Goal: Task Accomplishment & Management: Use online tool/utility

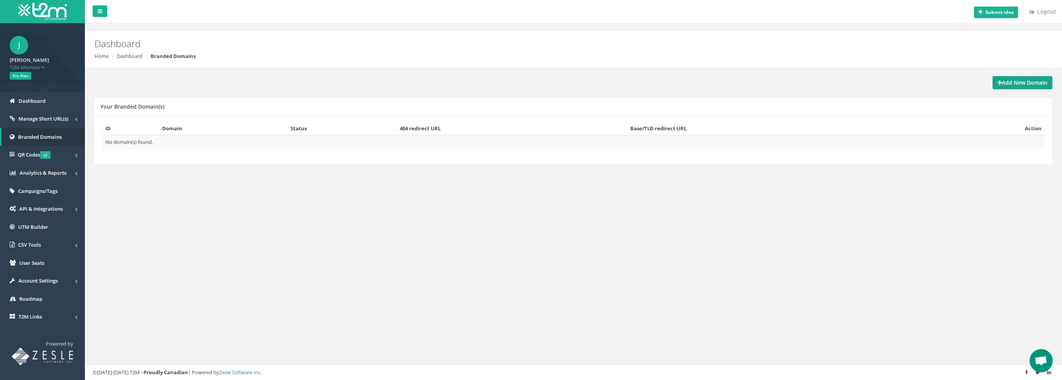
click at [1029, 79] on strong "Add New Domain" at bounding box center [1023, 82] width 50 height 7
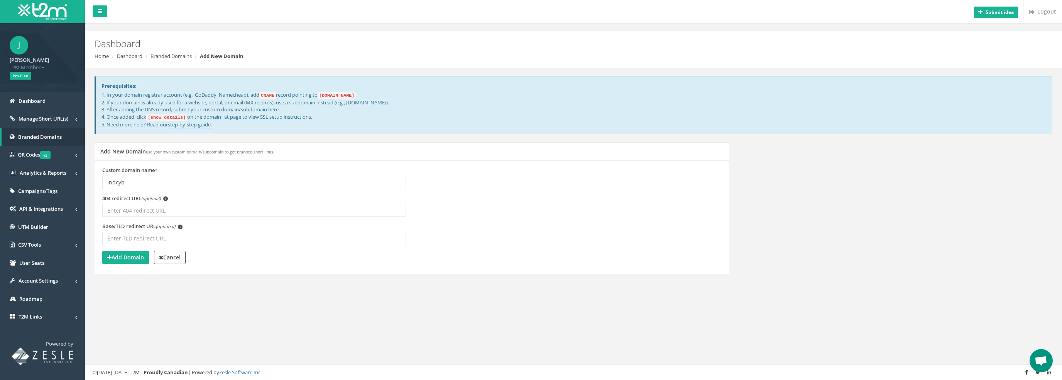
type input "indcyb"
click at [181, 209] on input "404 redirect URL (optional) i" at bounding box center [254, 209] width 304 height 13
click at [189, 213] on input "404 redirect URL (optional) i" at bounding box center [254, 209] width 304 height 13
click at [173, 208] on input "404 redirect URL (optional) i" at bounding box center [254, 209] width 304 height 13
paste input "https://industrialcyber.co/"
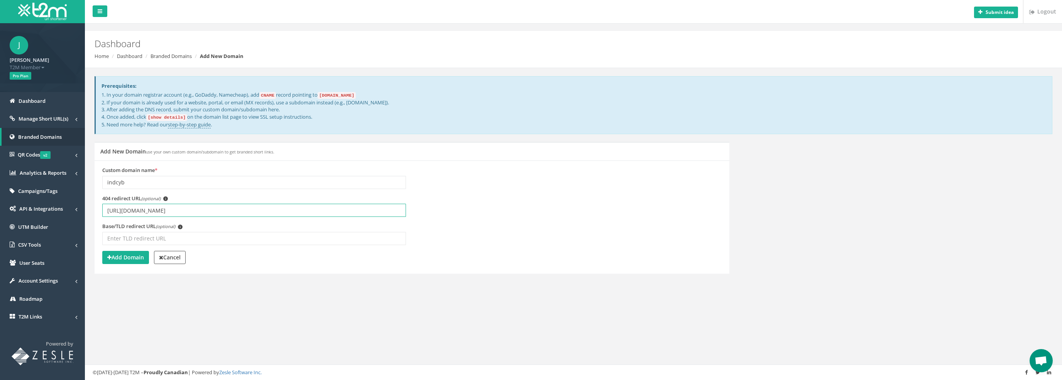
type input "https://industrialcyber.co/"
click at [195, 244] on input "Base/TLD redirect URL (optional) i" at bounding box center [254, 238] width 304 height 13
click at [137, 257] on strong "Add Domain" at bounding box center [125, 256] width 37 height 7
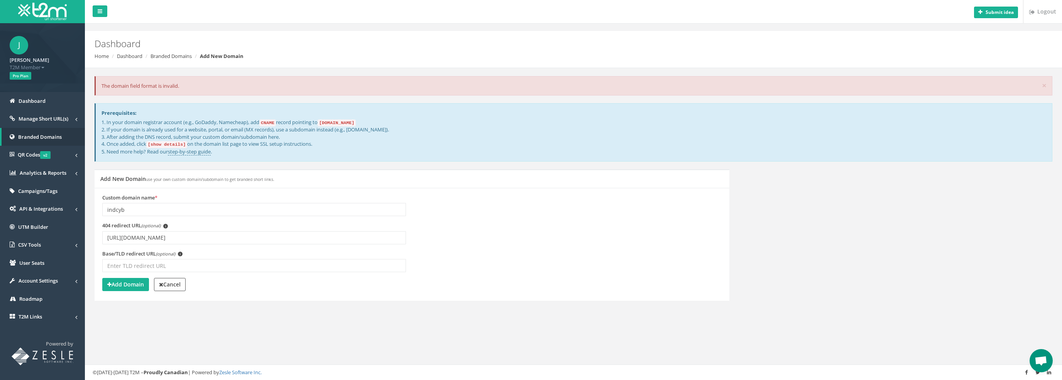
click at [154, 205] on input "indcyb" at bounding box center [254, 209] width 304 height 13
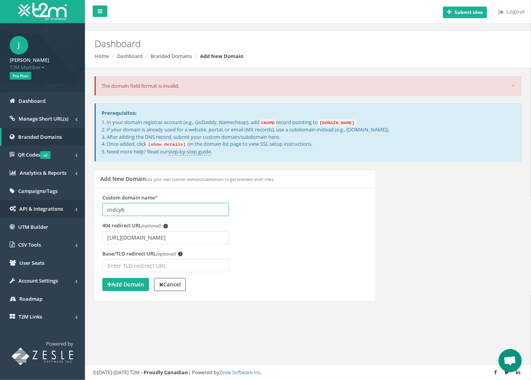
drag, startPoint x: 178, startPoint y: 209, endPoint x: 161, endPoint y: 190, distance: 26.0
click at [5, 210] on div "J Jonathon Gordon T2M Member Logout Pro Plan Dashboard Manage Short URL(s) All …" at bounding box center [265, 190] width 531 height 380
click at [162, 205] on input "indcyb" at bounding box center [165, 209] width 127 height 13
drag, startPoint x: 145, startPoint y: 208, endPoint x: 14, endPoint y: 212, distance: 131.3
click at [14, 212] on div "J Jonathon Gordon T2M Member Logout Pro Plan Dashboard Manage Short URL(s) All …" at bounding box center [265, 190] width 531 height 380
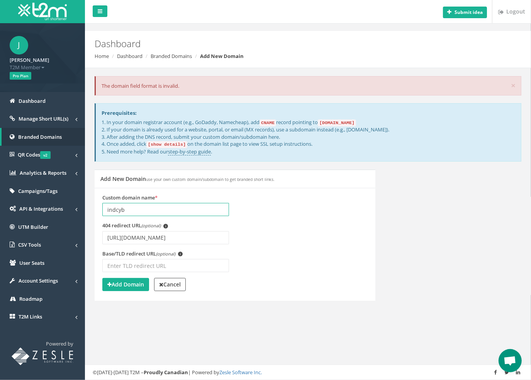
paste input "links.industrialcyber.co"
type input "links.industrialcyber.co"
drag, startPoint x: 204, startPoint y: 236, endPoint x: 0, endPoint y: 264, distance: 206.5
click at [0, 264] on html "J Jonathon Gordon T2M Member Logout Pro Plan Dashboard Manage Short URL(s) All …" at bounding box center [265, 190] width 531 height 380
click at [131, 287] on button "Add Domain" at bounding box center [125, 284] width 47 height 13
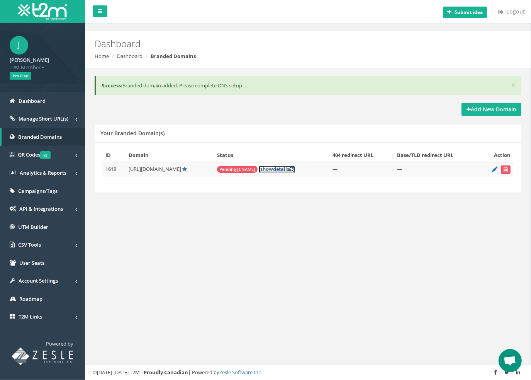
click at [293, 166] on link "[ show details ]" at bounding box center [277, 168] width 36 height 7
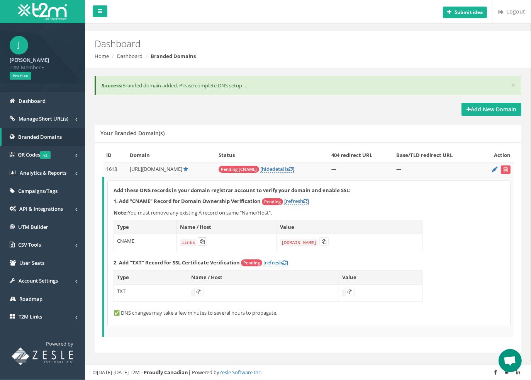
click at [201, 242] on button at bounding box center [202, 241] width 9 height 8
click at [324, 241] on icon at bounding box center [324, 241] width 5 height 5
click at [298, 197] on link "[refresh ]" at bounding box center [296, 200] width 25 height 7
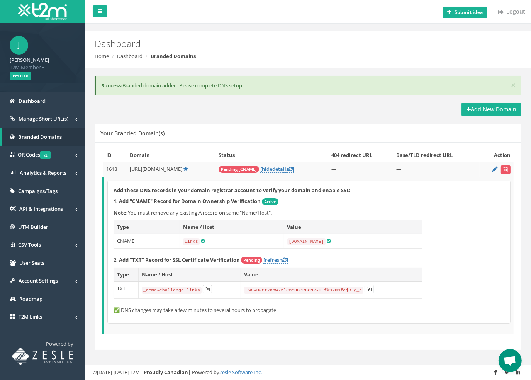
click at [205, 286] on icon at bounding box center [207, 288] width 5 height 5
click at [367, 287] on icon at bounding box center [369, 288] width 5 height 5
click at [280, 259] on link "[refresh ]" at bounding box center [275, 259] width 25 height 7
click at [493, 112] on strong "Add New Domain" at bounding box center [491, 108] width 50 height 7
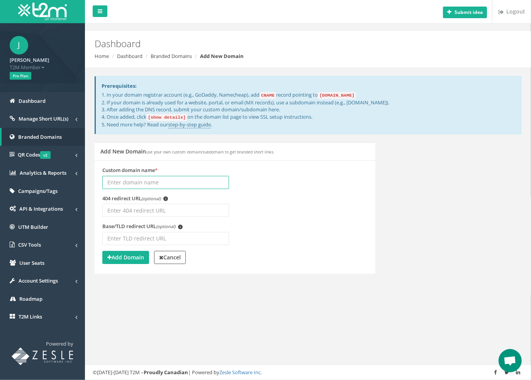
click at [152, 181] on input "Custom domain name *" at bounding box center [165, 182] width 127 height 13
paste input "[DOMAIN_NAME]"
type input "[DOMAIN_NAME]"
click at [130, 258] on strong "Add Domain" at bounding box center [125, 256] width 37 height 7
click at [451, 216] on div "Add New Domain use your own custom domain/subdomain to get branded short links.…" at bounding box center [308, 212] width 438 height 141
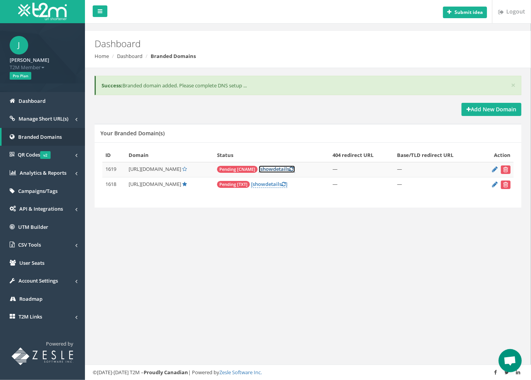
click at [295, 166] on link "[ show details ]" at bounding box center [277, 168] width 36 height 7
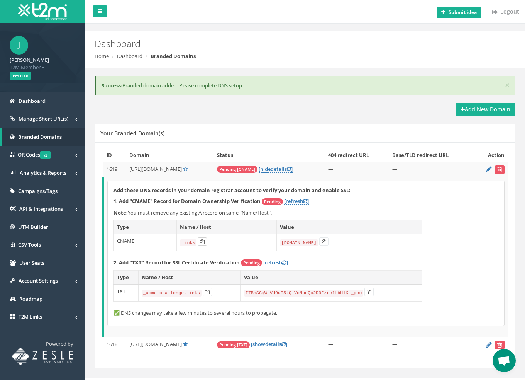
click at [202, 243] on button at bounding box center [202, 241] width 9 height 8
click at [327, 239] on button at bounding box center [323, 241] width 9 height 8
click at [325, 240] on icon at bounding box center [324, 241] width 5 height 5
click at [208, 293] on button at bounding box center [207, 291] width 9 height 8
click at [367, 291] on icon at bounding box center [369, 291] width 5 height 5
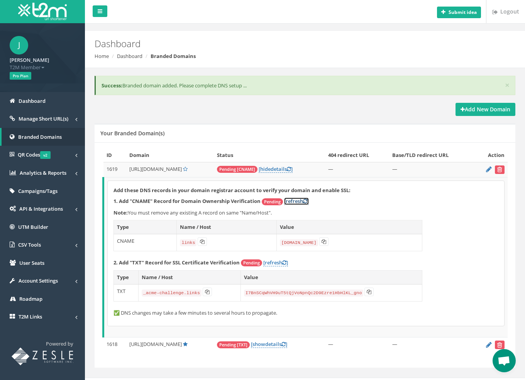
click at [300, 200] on link "[refresh ]" at bounding box center [296, 200] width 25 height 7
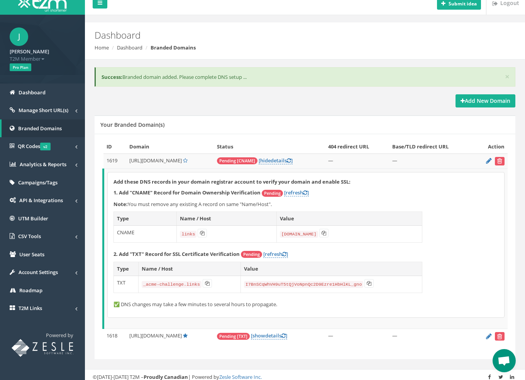
scroll to position [10, 0]
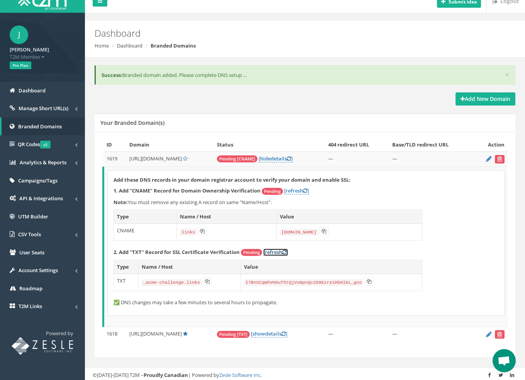
click at [275, 251] on link "[refresh ]" at bounding box center [275, 251] width 25 height 7
click at [287, 331] on link "[ show details ]" at bounding box center [269, 333] width 36 height 7
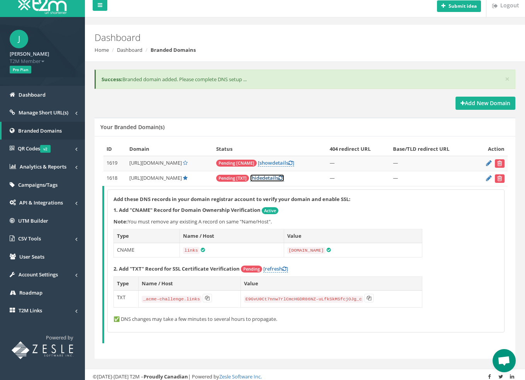
scroll to position [8, 0]
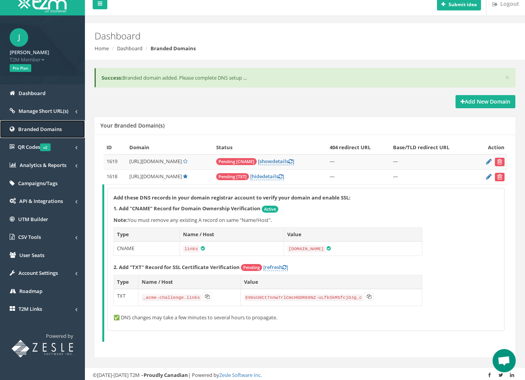
click at [42, 125] on span "Branded Domains" at bounding box center [40, 128] width 44 height 7
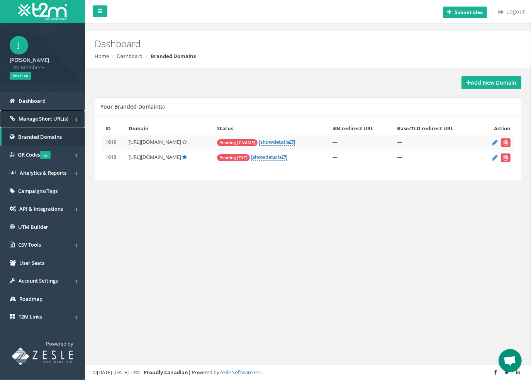
click at [67, 119] on span "Manage Short URL(s)" at bounding box center [44, 118] width 50 height 7
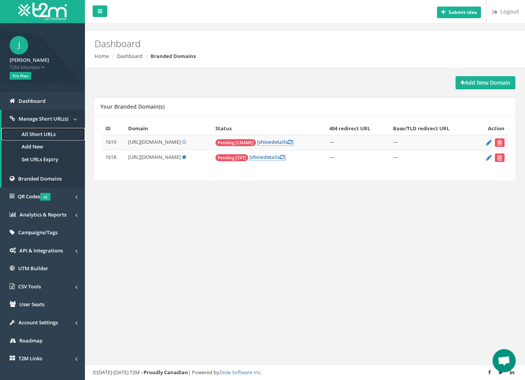
click at [45, 133] on link "All Short URLs" at bounding box center [43, 134] width 83 height 13
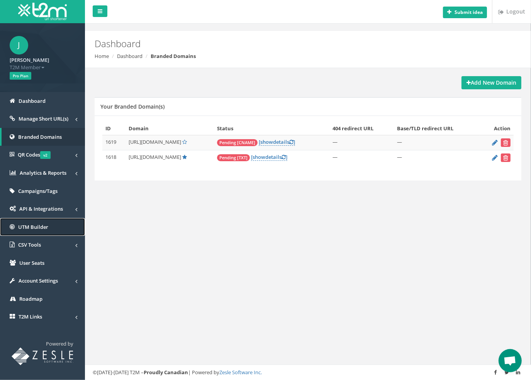
click at [42, 226] on span "UTM Builder" at bounding box center [33, 226] width 30 height 7
